Goal: Book appointment/travel/reservation

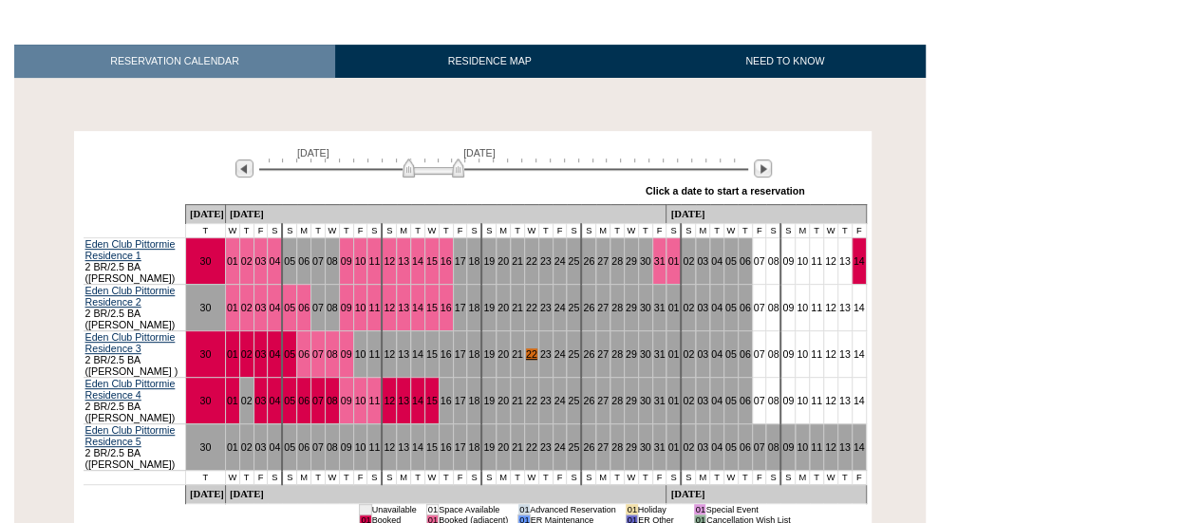
scroll to position [302, 0]
click at [765, 159] on div at bounding box center [763, 169] width 22 height 21
click at [761, 159] on img at bounding box center [763, 168] width 18 height 18
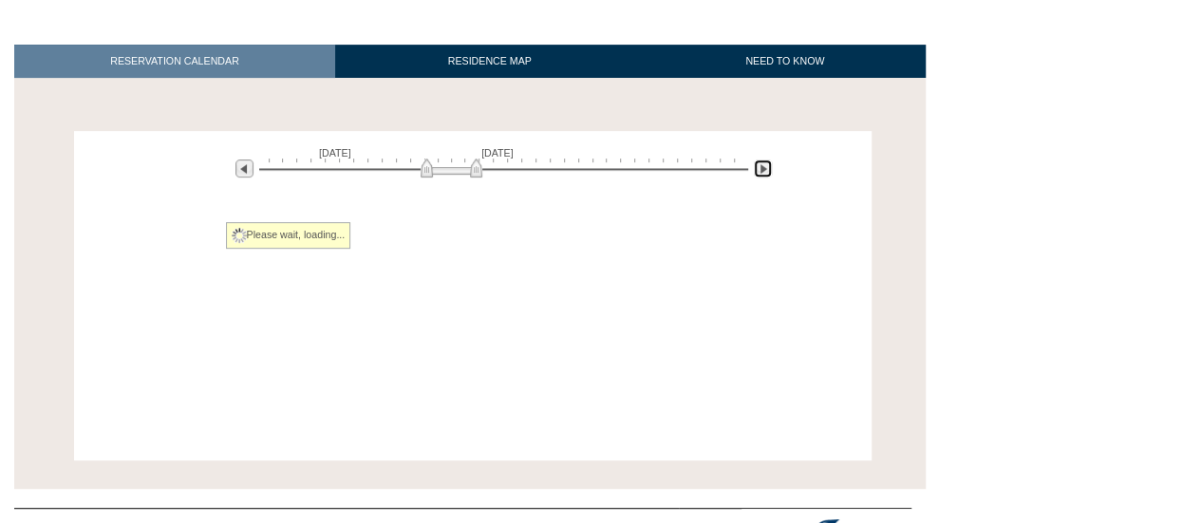
click at [761, 159] on img at bounding box center [763, 168] width 18 height 18
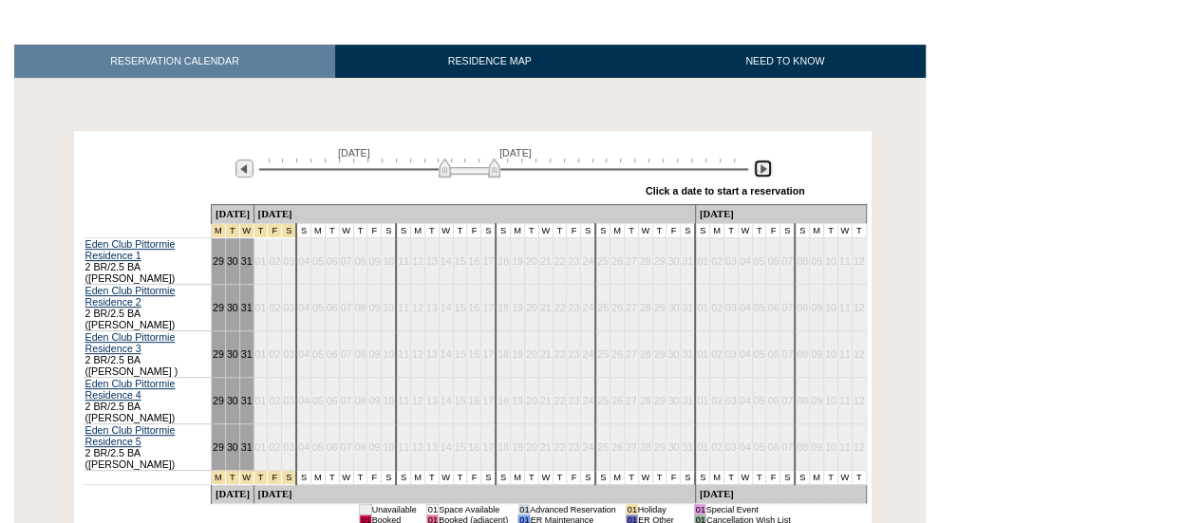
click at [761, 159] on img at bounding box center [763, 168] width 18 height 18
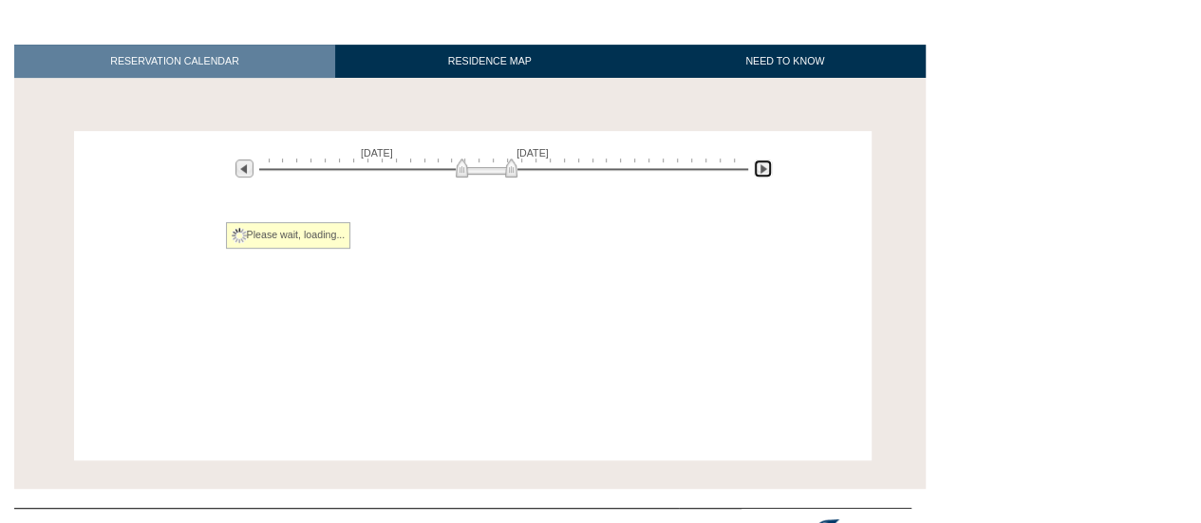
scroll to position [130, 0]
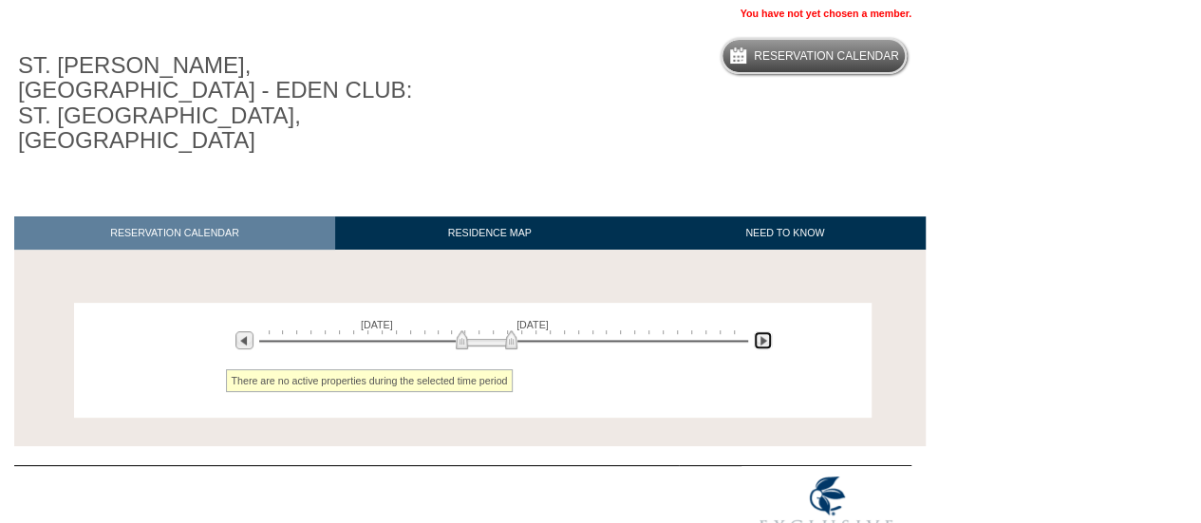
click at [760, 331] on img at bounding box center [763, 340] width 18 height 18
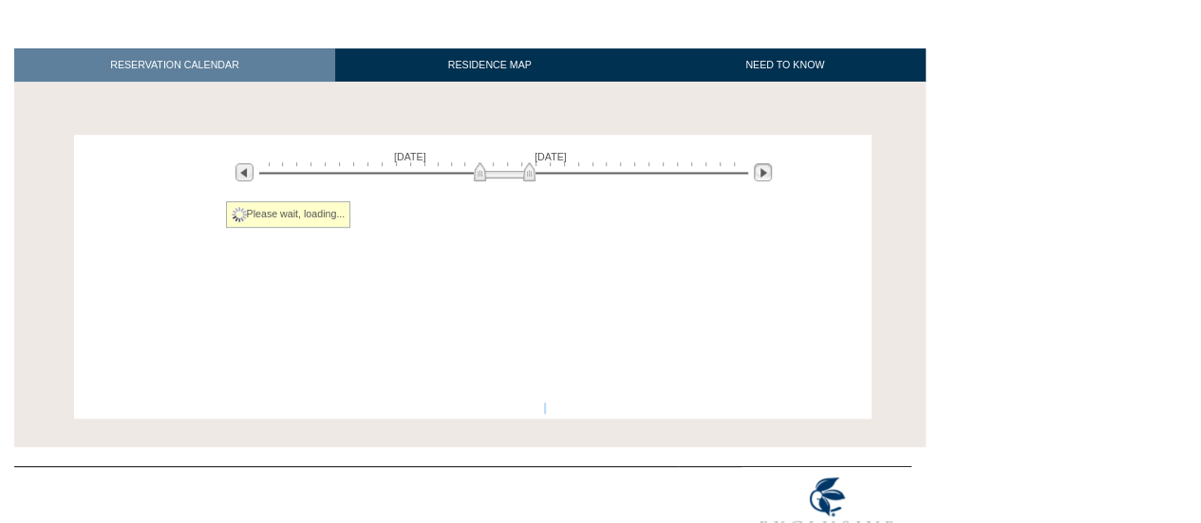
click at [760, 290] on div "Processing [DATE] [DATE] » Apply these dates to all the calendars on this page …" at bounding box center [472, 277] width 797 height 284
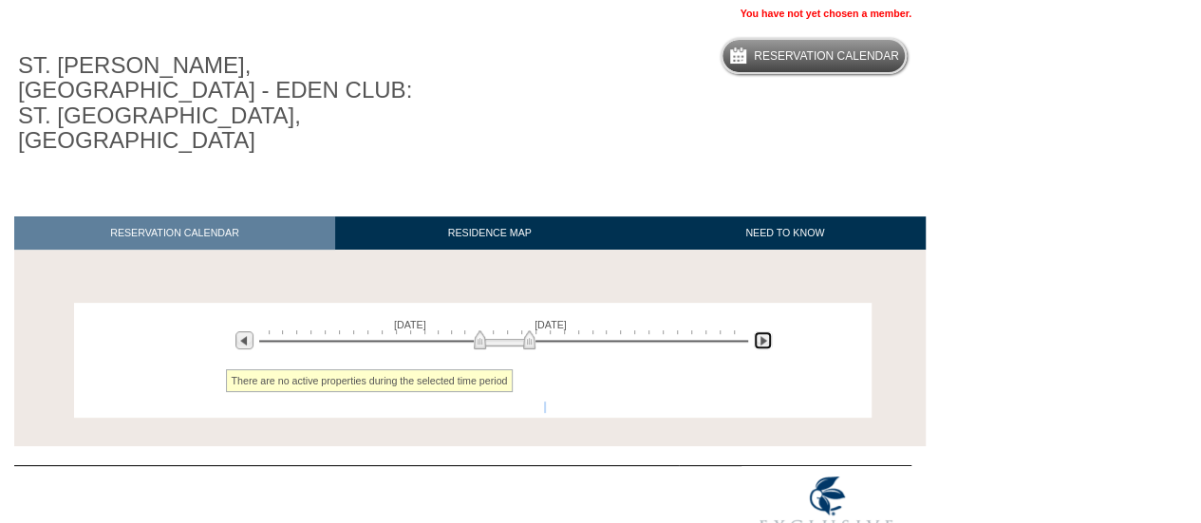
click at [760, 331] on img at bounding box center [763, 340] width 18 height 18
click at [761, 331] on img at bounding box center [763, 340] width 18 height 18
click at [248, 331] on img at bounding box center [244, 340] width 18 height 18
click at [241, 331] on img at bounding box center [244, 340] width 18 height 18
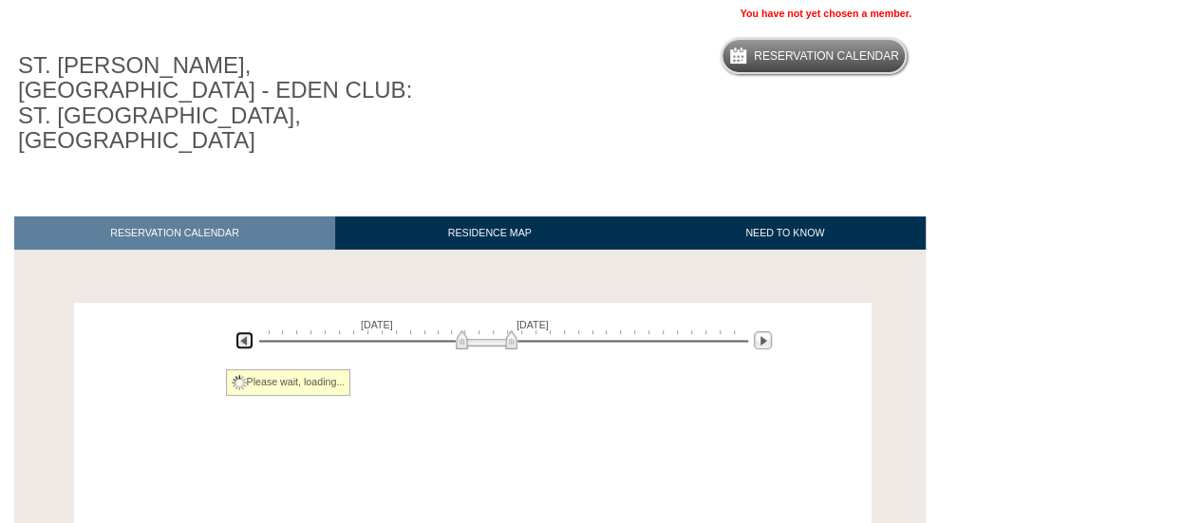
click at [241, 331] on img at bounding box center [244, 340] width 18 height 18
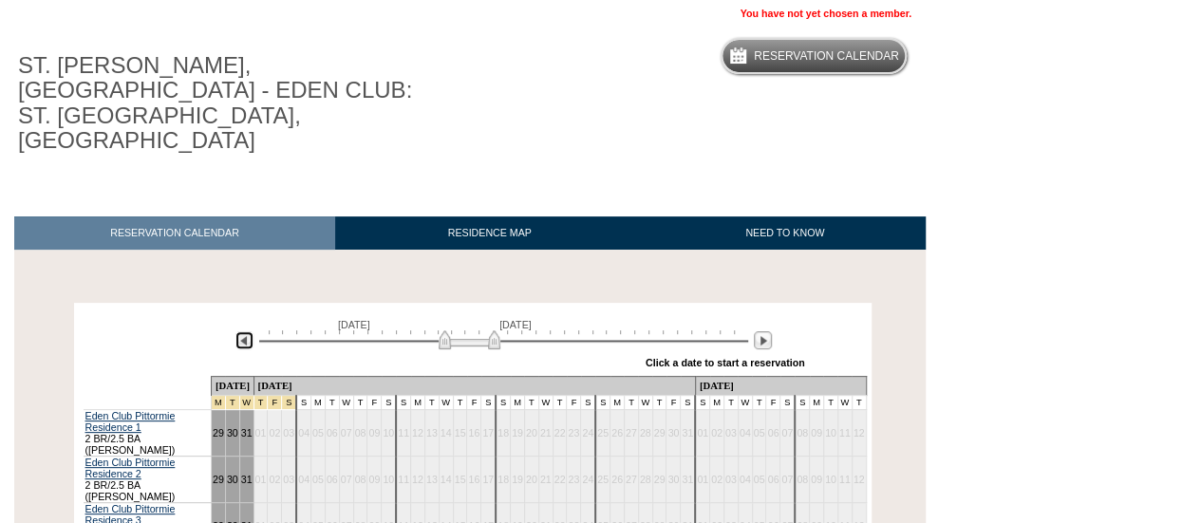
click at [241, 331] on img at bounding box center [244, 340] width 18 height 18
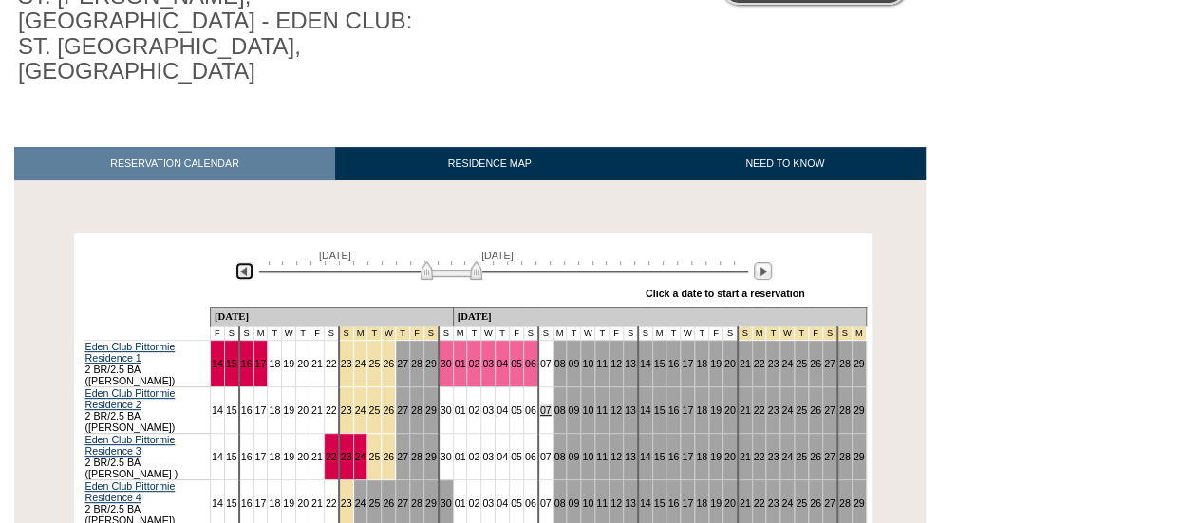
scroll to position [200, 0]
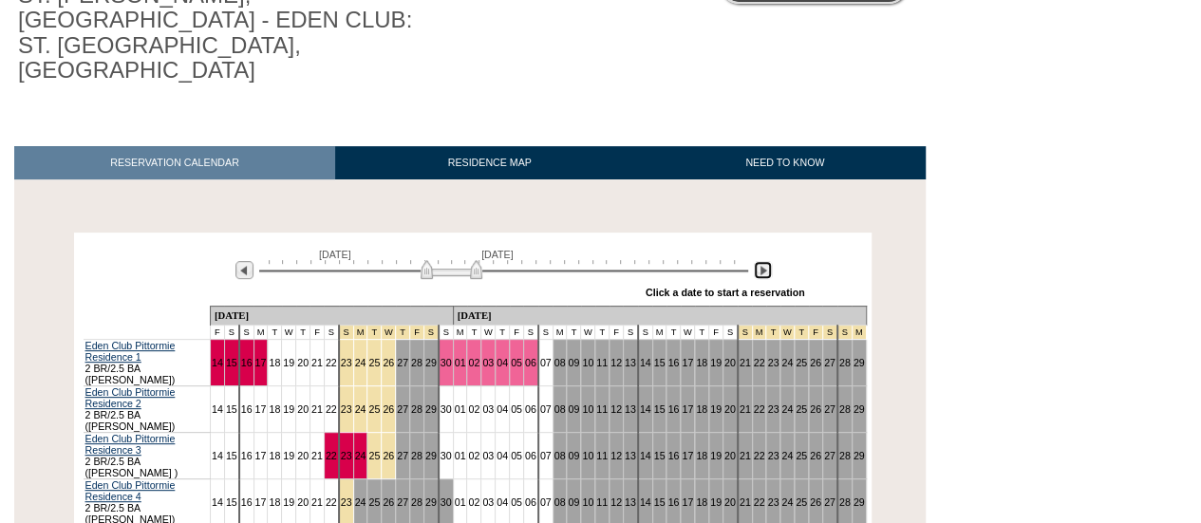
click at [759, 261] on img at bounding box center [763, 270] width 18 height 18
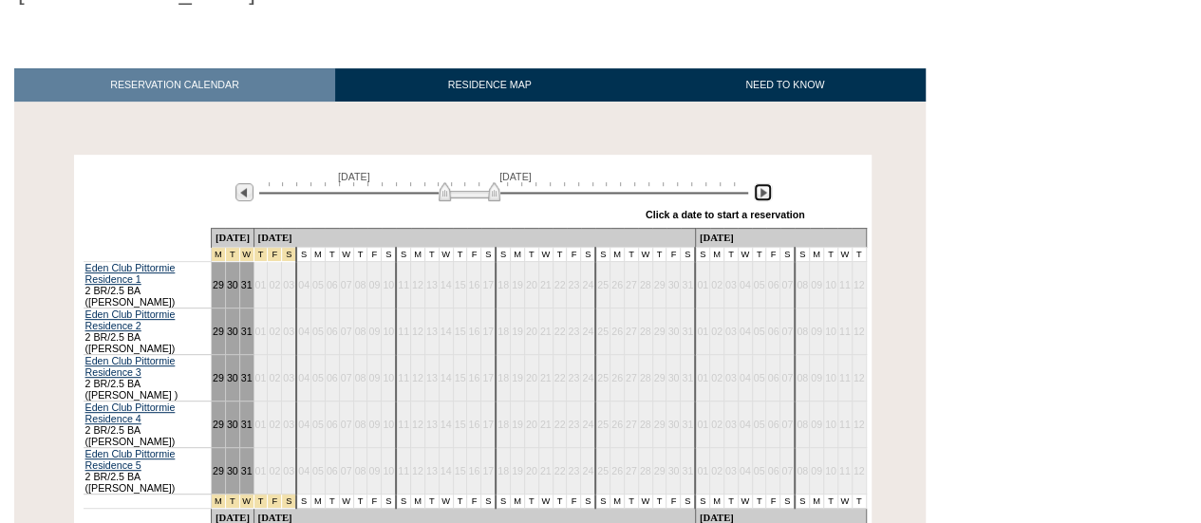
scroll to position [280, 0]
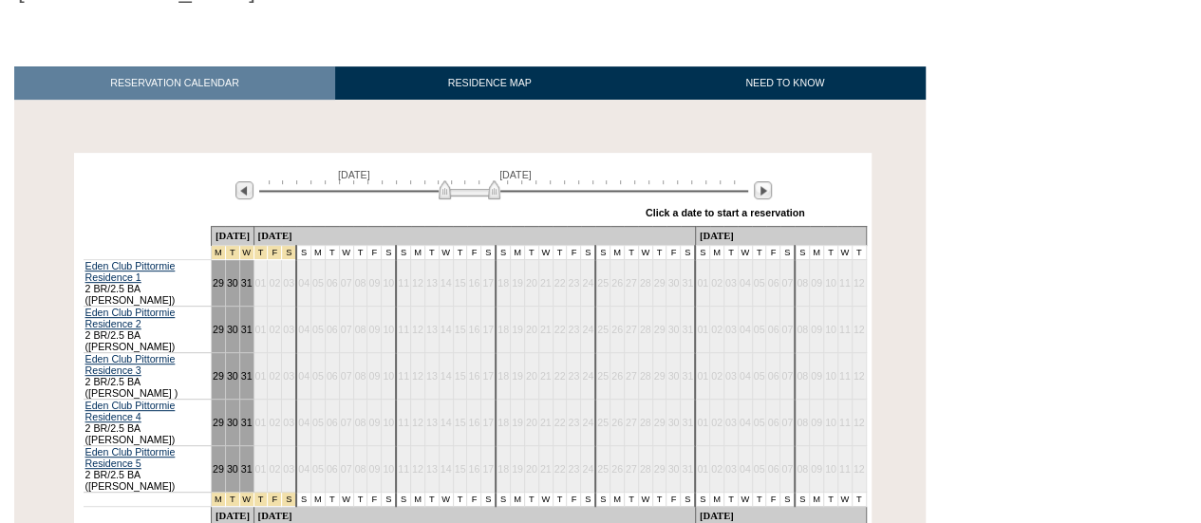
click at [462, 466] on div "RESERVATION CALENDAR RESIDENCE MAP NEED TO KNOW Processing [DATE] [DATE] » Appl…" at bounding box center [463, 329] width 926 height 544
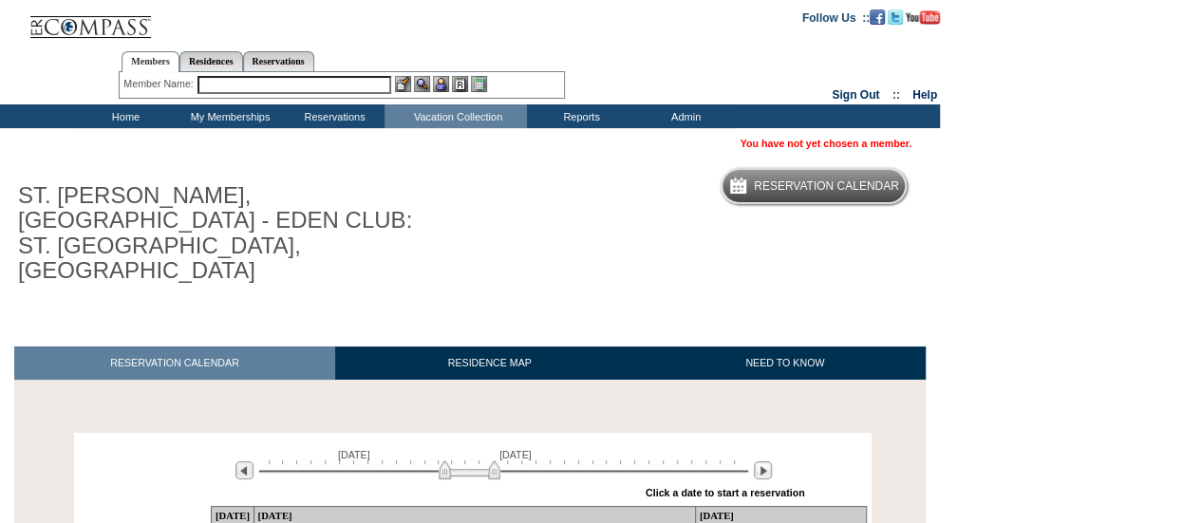
click at [262, 90] on input "text" at bounding box center [294, 85] width 194 height 18
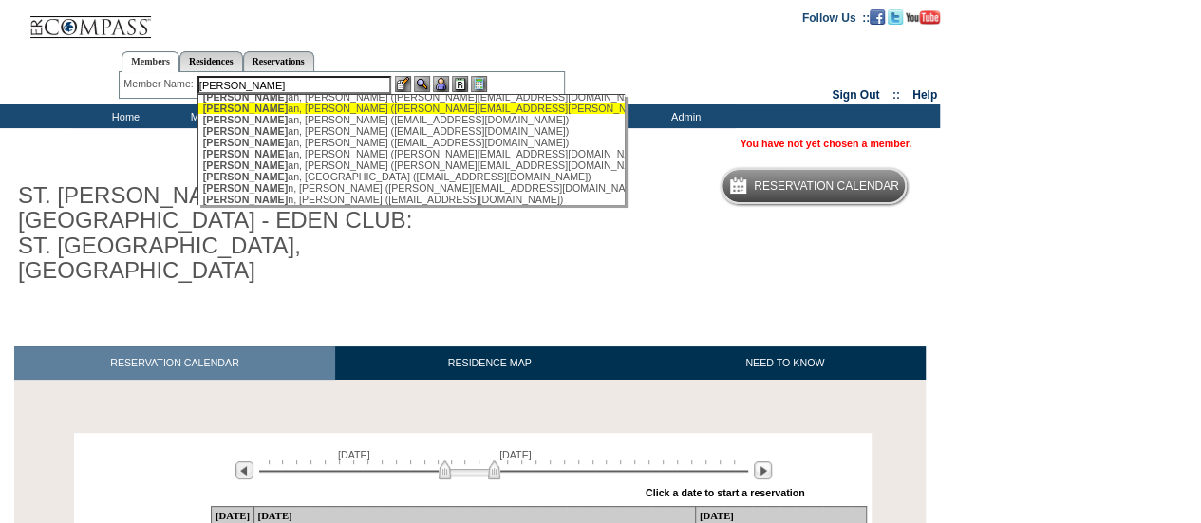
scroll to position [44, 0]
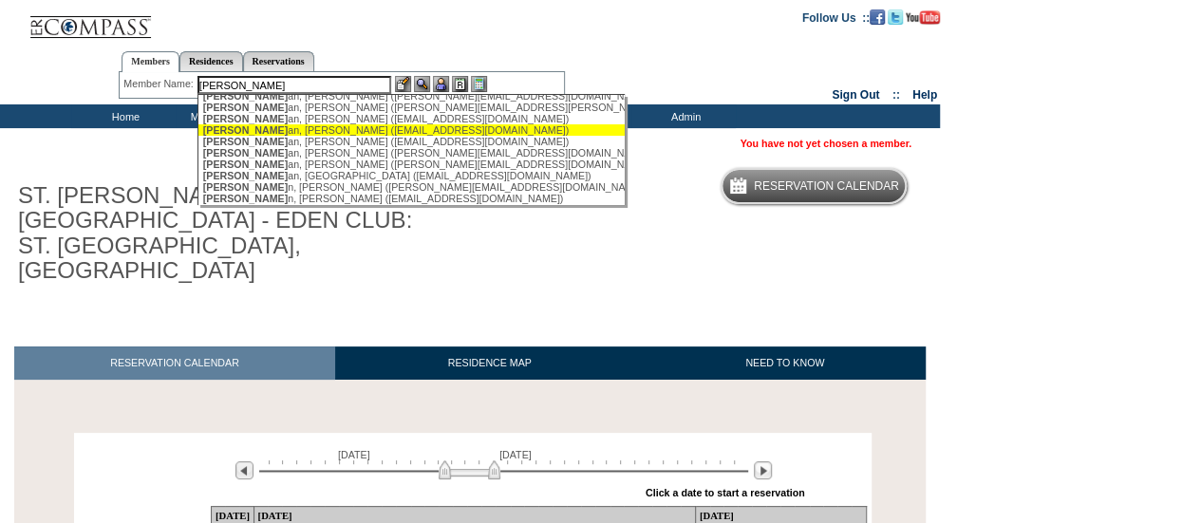
click at [268, 140] on div "[PERSON_NAME] an, [PERSON_NAME] ([EMAIL_ADDRESS][DOMAIN_NAME])" at bounding box center [412, 141] width 418 height 11
type input "[PERSON_NAME] ([EMAIL_ADDRESS][DOMAIN_NAME])"
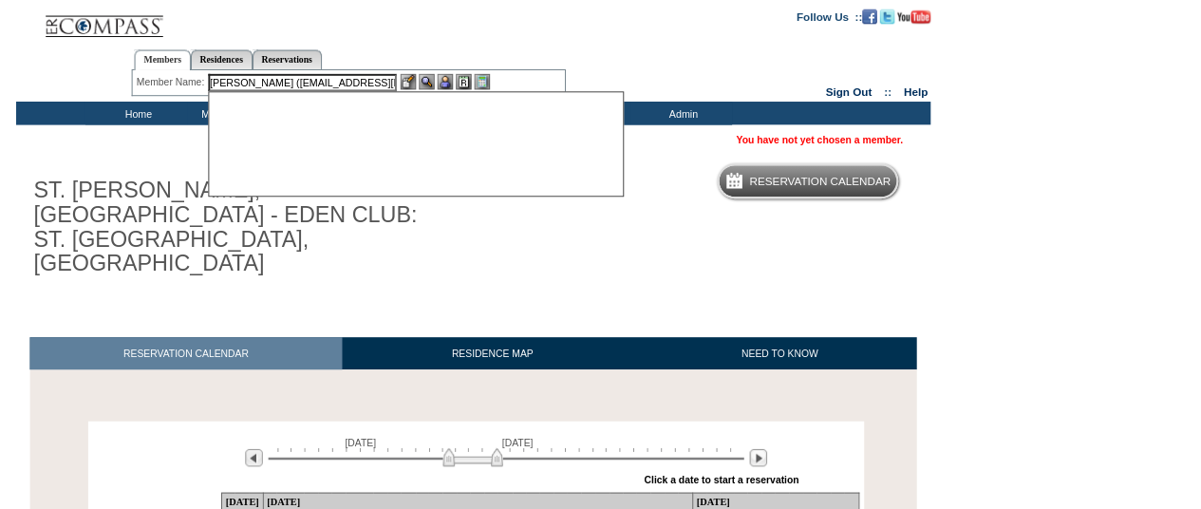
scroll to position [0, 0]
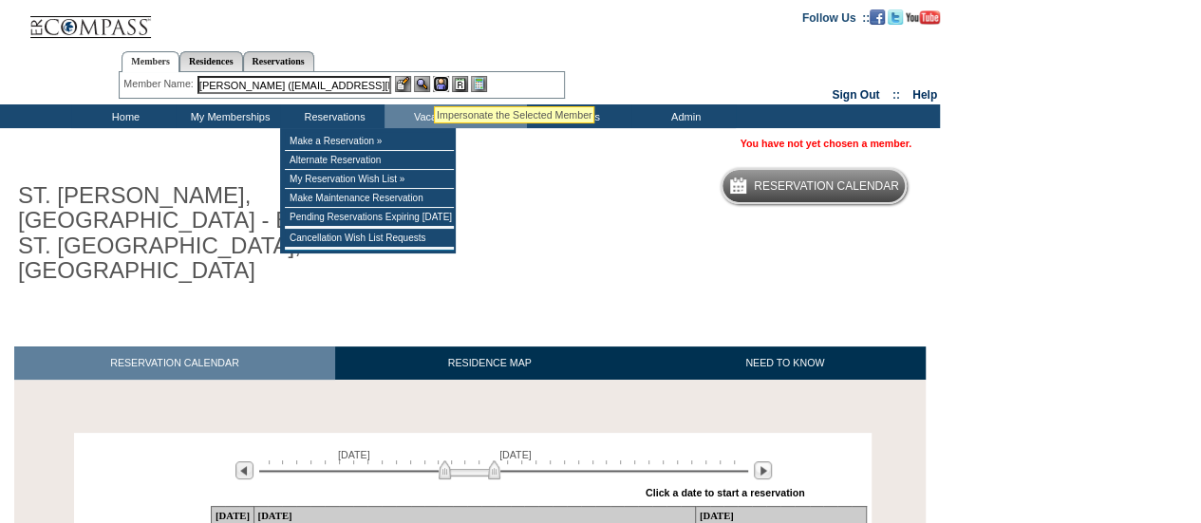
click at [438, 83] on img at bounding box center [441, 84] width 16 height 16
click at [417, 79] on img at bounding box center [422, 84] width 16 height 16
